Goal: Task Accomplishment & Management: Manage account settings

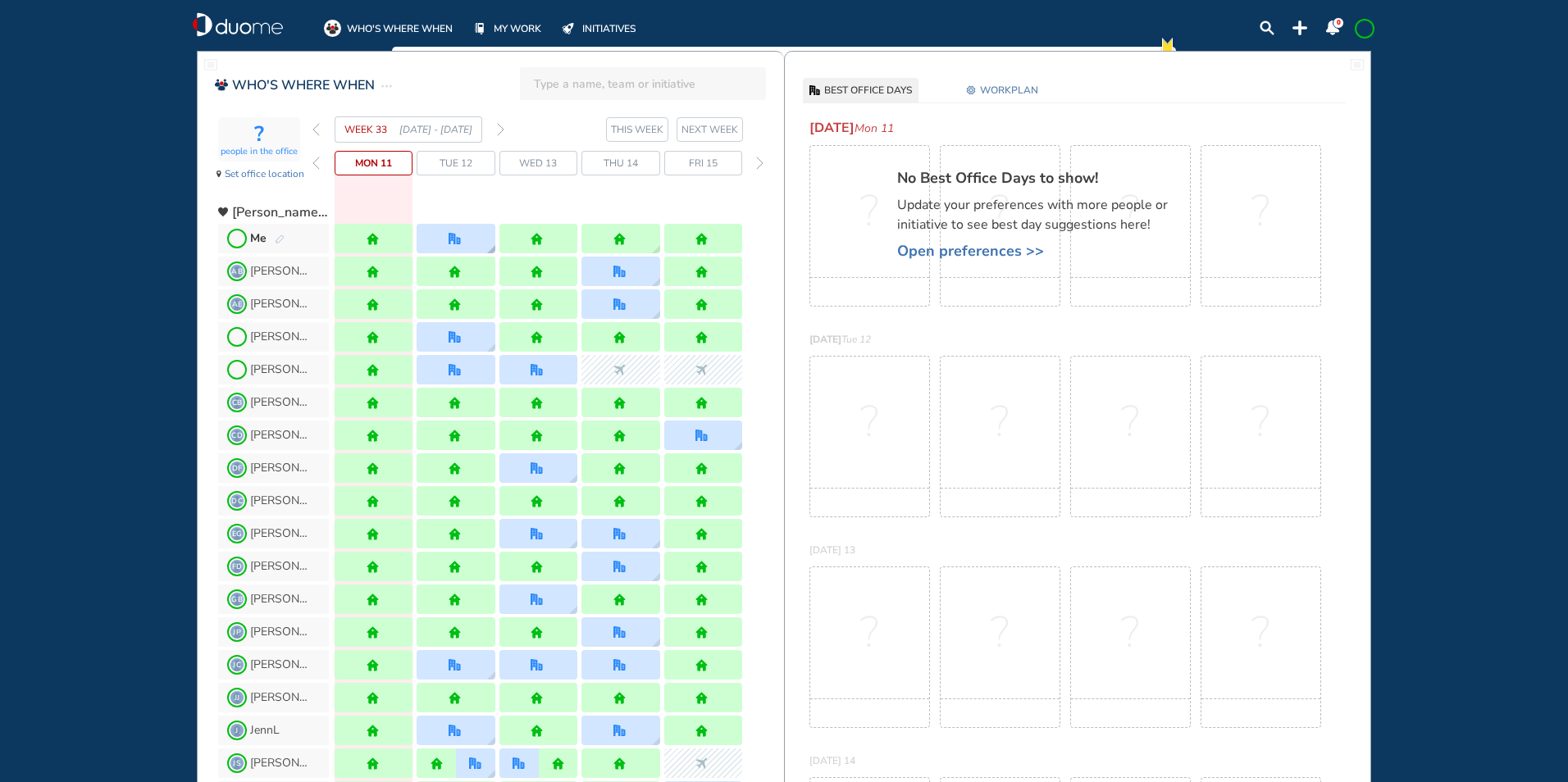
click at [450, 239] on img "office" at bounding box center [455, 238] width 13 height 13
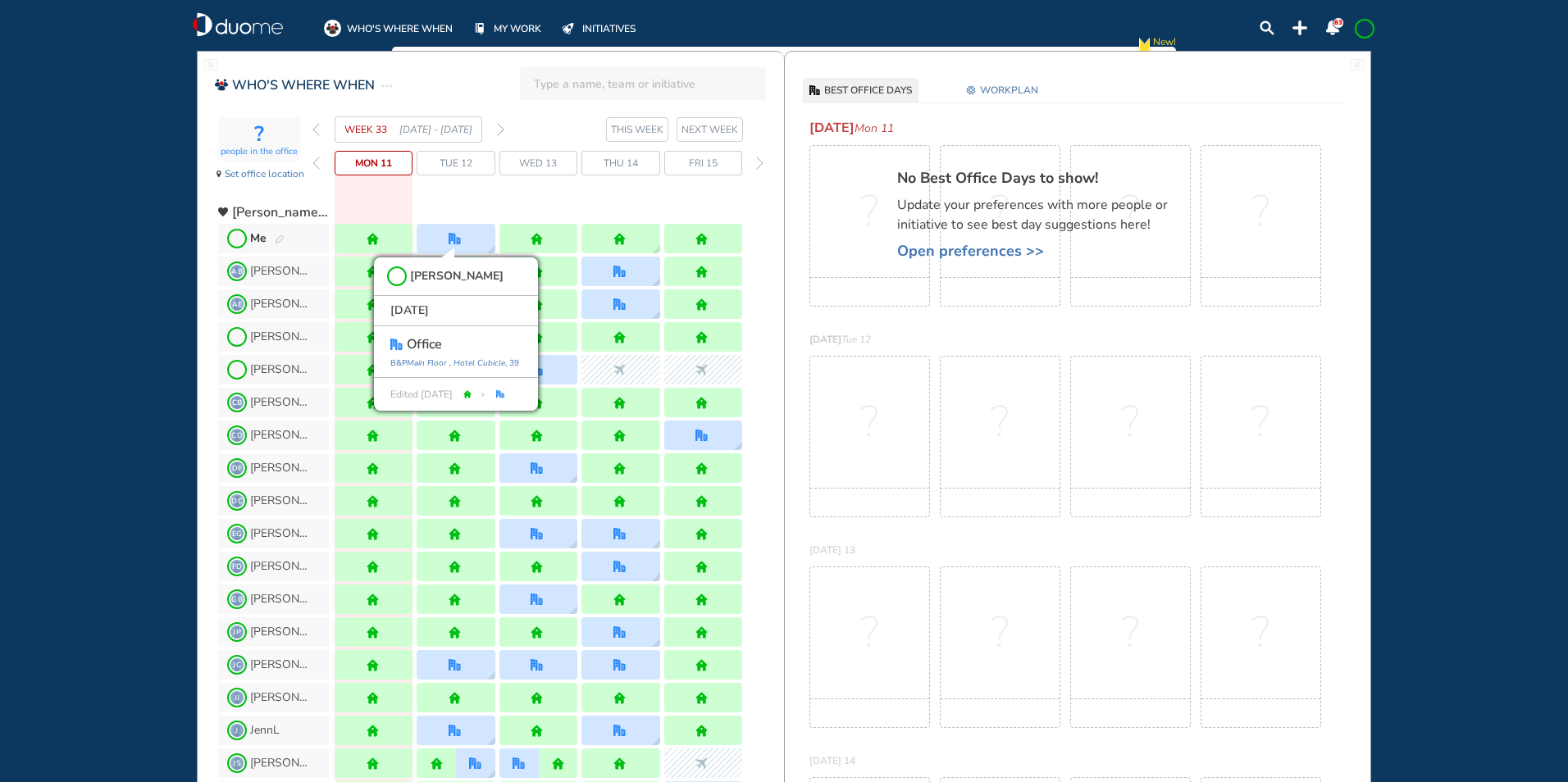
click at [280, 241] on img "pen-edit" at bounding box center [279, 239] width 10 height 11
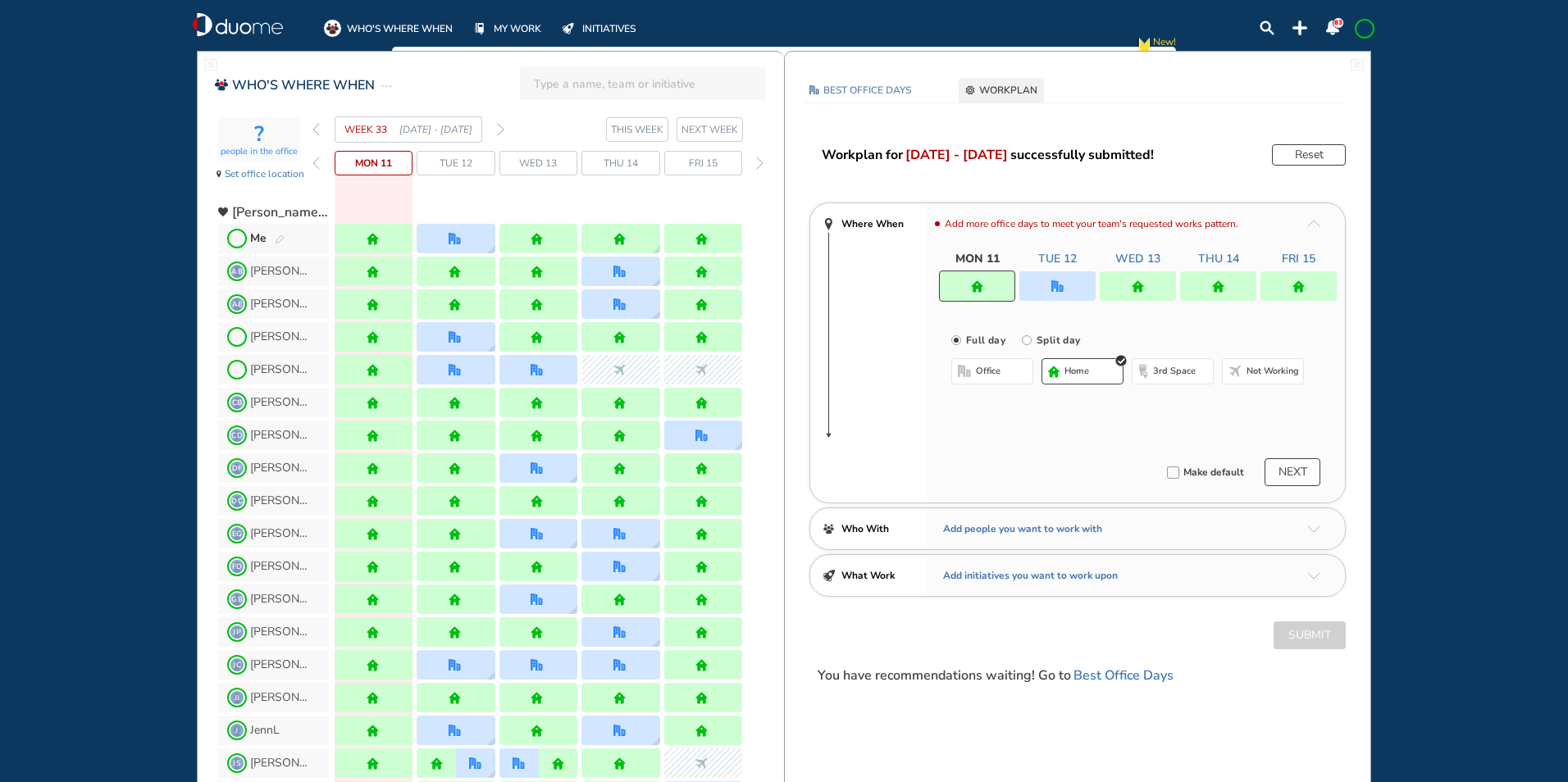
click at [1042, 285] on div at bounding box center [1057, 286] width 77 height 29
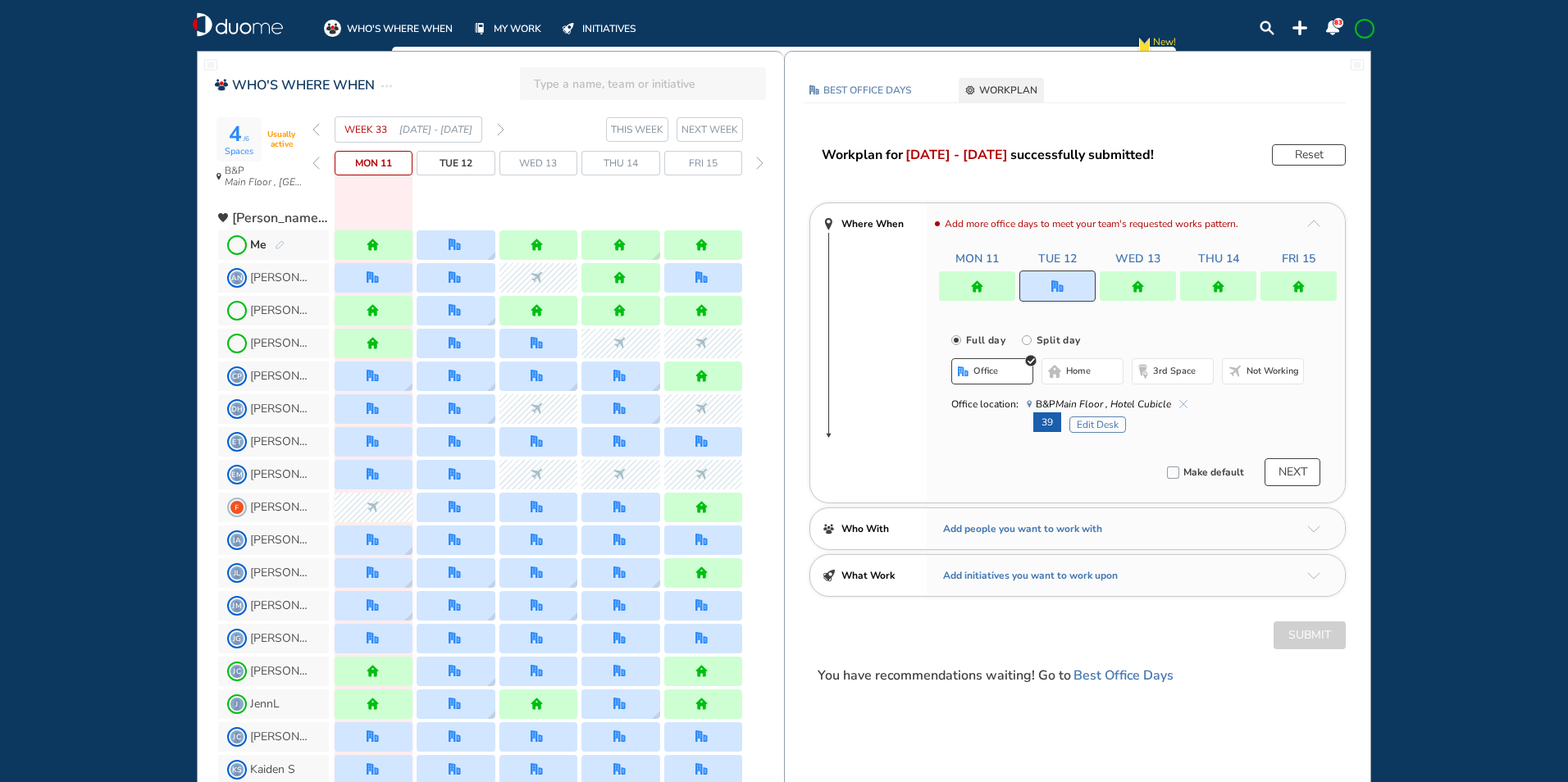
click at [1090, 420] on button "Edit Desk" at bounding box center [1097, 424] width 56 height 16
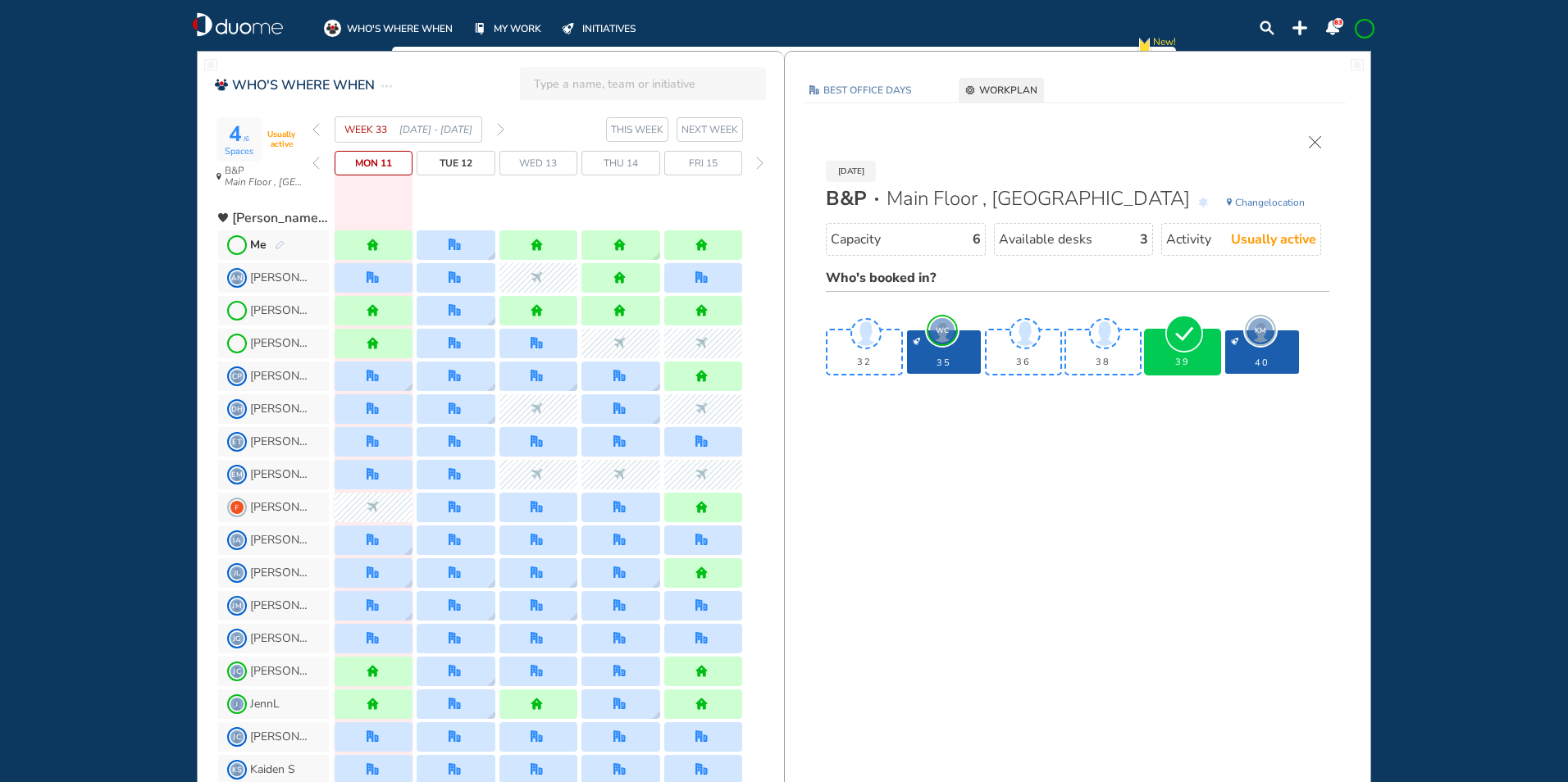
click at [506, 131] on section "WEEK 33 [DATE] - [DATE] THIS WEEK NEXT WEEK" at bounding box center [548, 129] width 472 height 26
click at [498, 129] on img "forward week" at bounding box center [501, 130] width 8 height 14
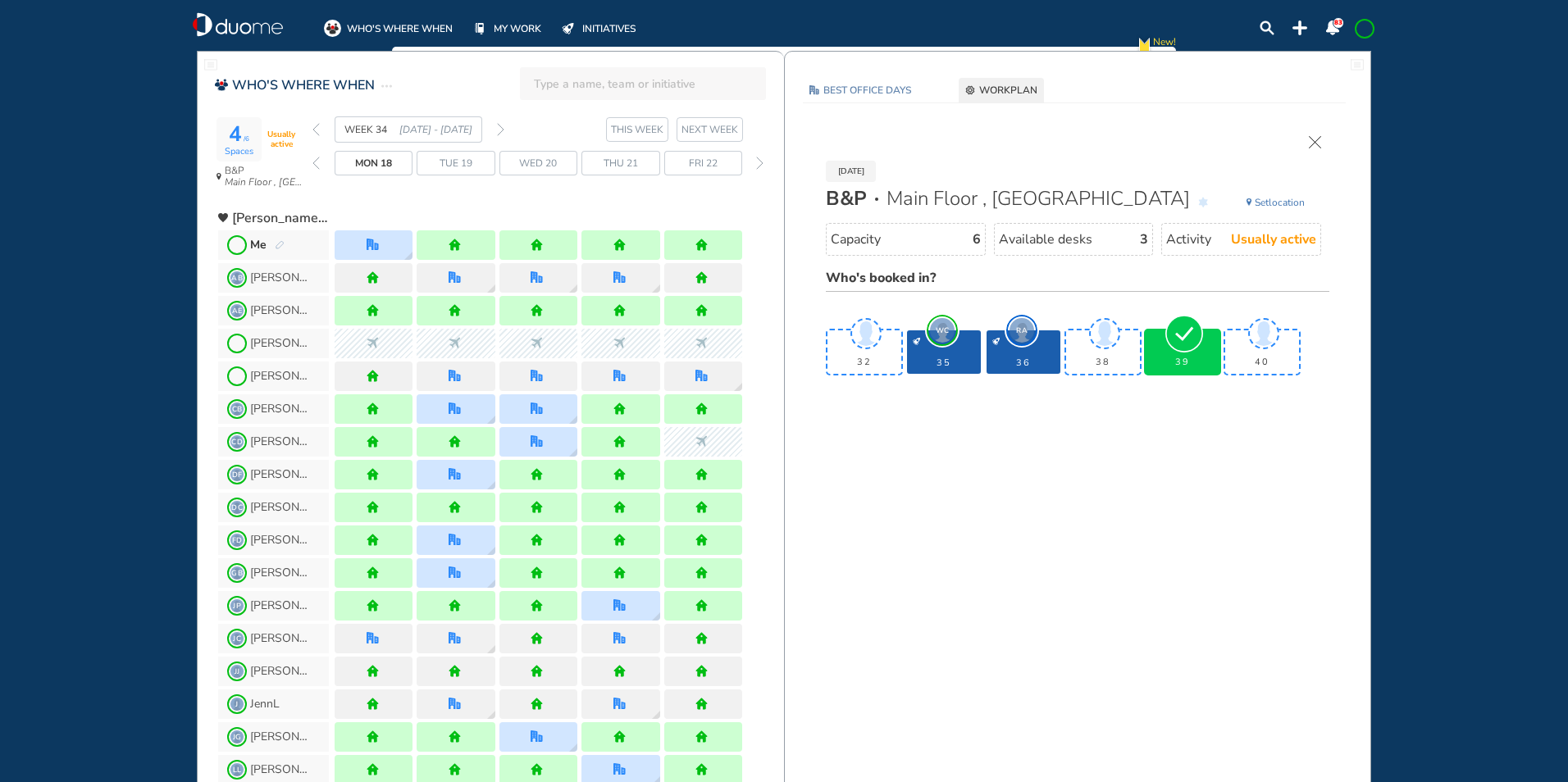
click at [282, 245] on img "pen-edit" at bounding box center [279, 245] width 10 height 11
click at [276, 248] on img "pen-edit" at bounding box center [279, 245] width 10 height 11
click at [279, 243] on img "pen-edit" at bounding box center [279, 245] width 10 height 11
click at [501, 128] on img "forward week" at bounding box center [501, 130] width 8 height 14
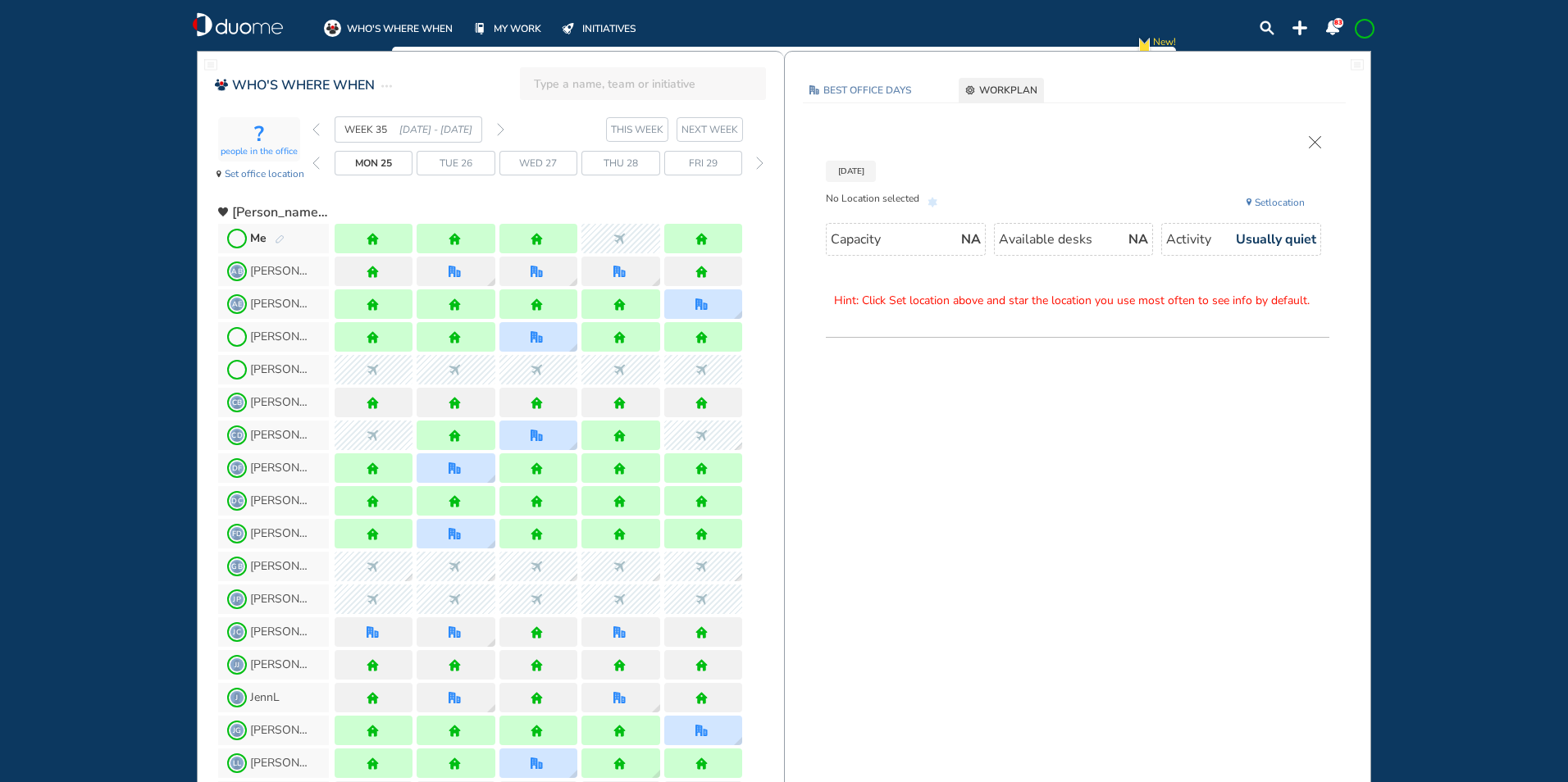
click at [501, 127] on img "forward week" at bounding box center [501, 130] width 8 height 14
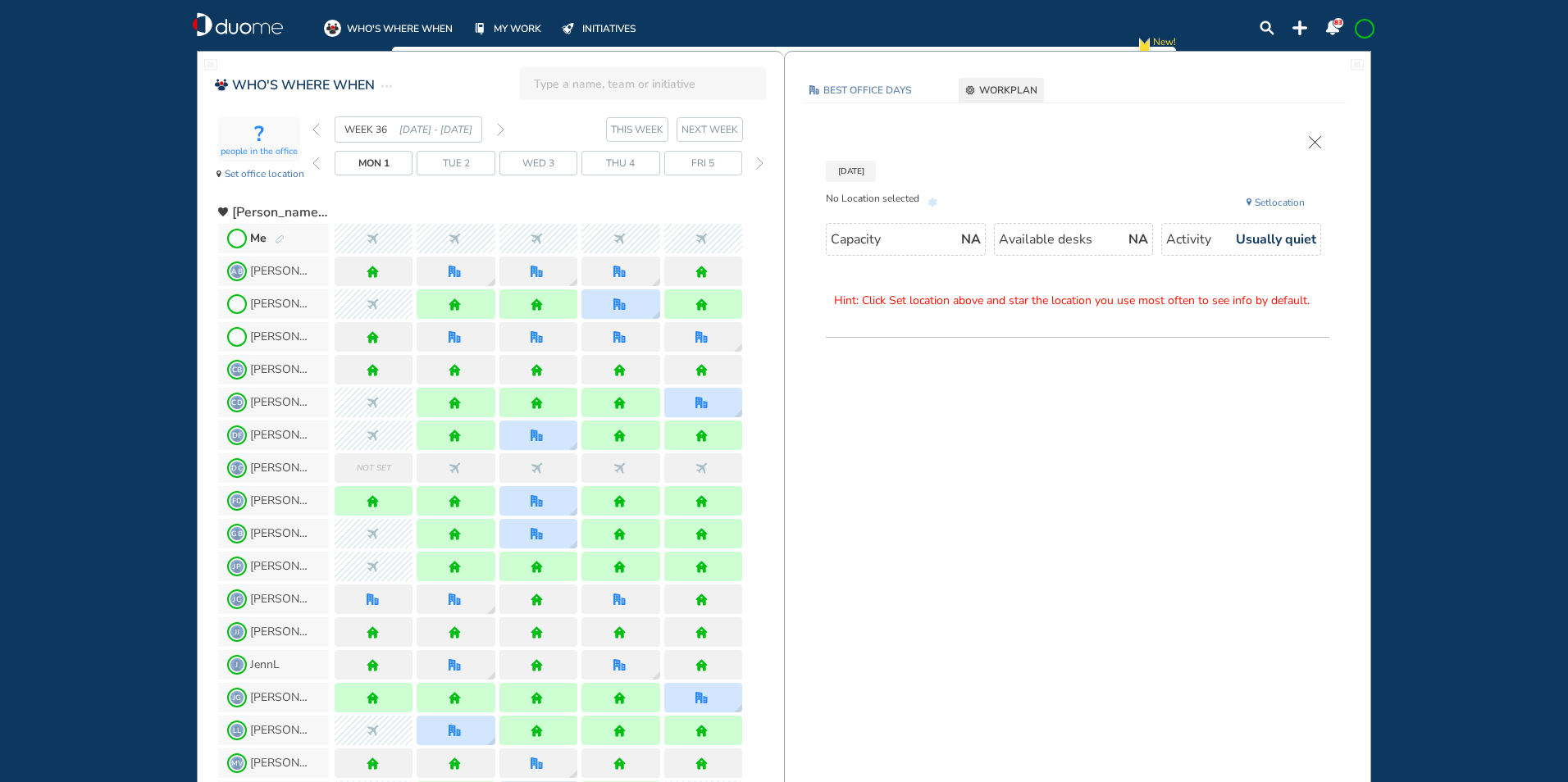
click at [1370, 28] on span at bounding box center [1364, 29] width 14 height 14
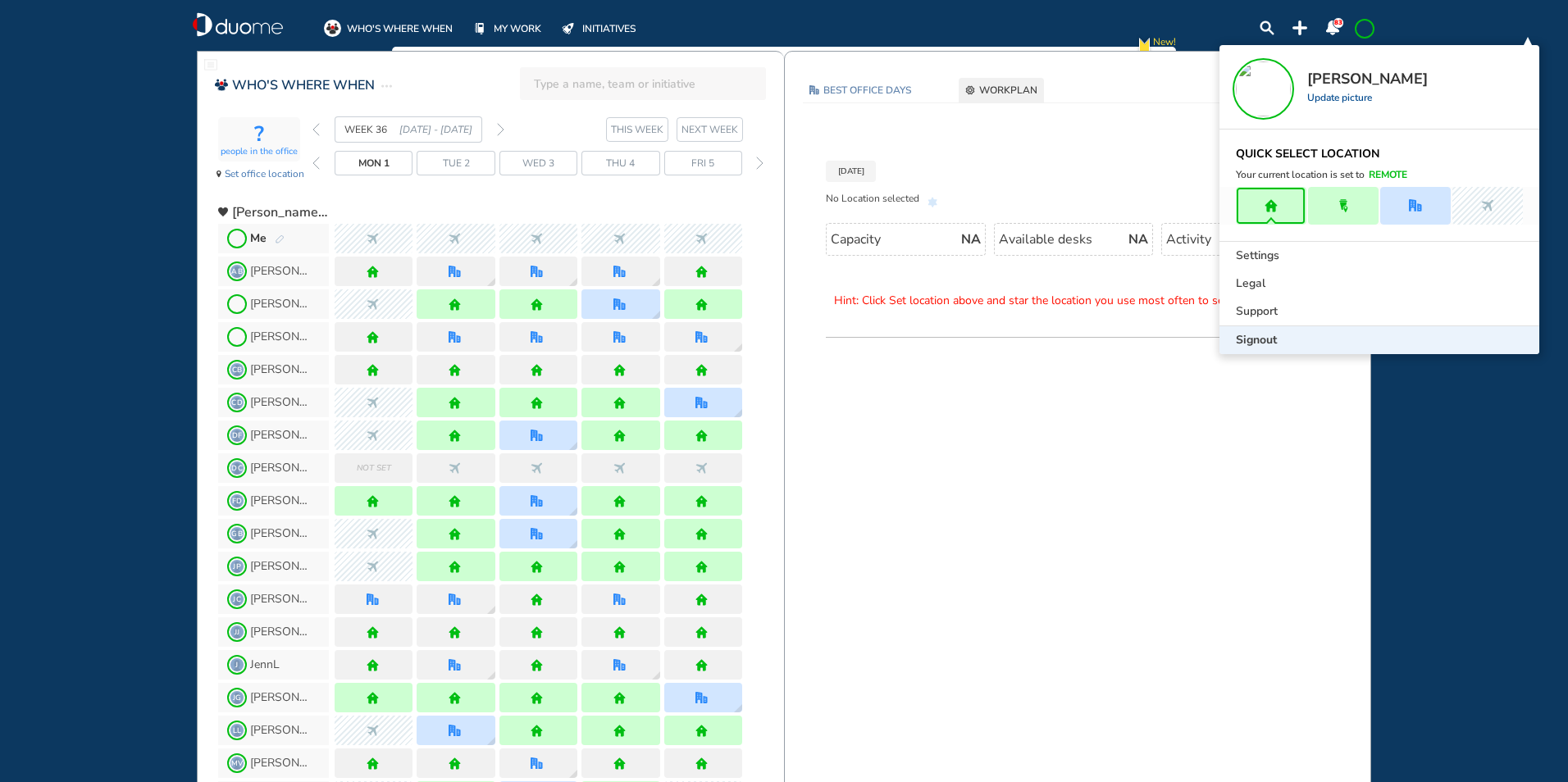
click at [1263, 338] on span "Signout" at bounding box center [1256, 340] width 41 height 16
